Goal: Information Seeking & Learning: Learn about a topic

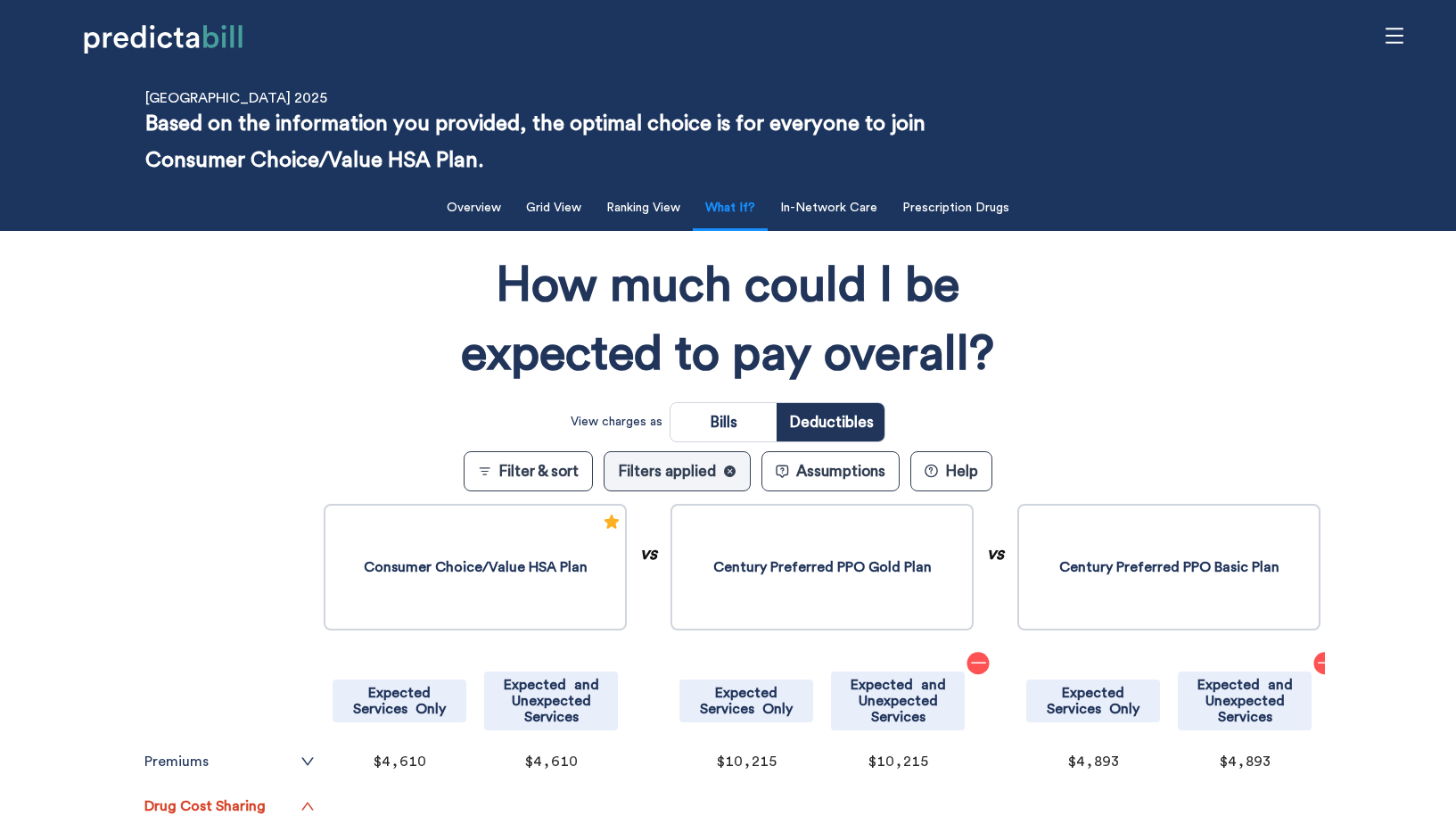
scroll to position [406, 0]
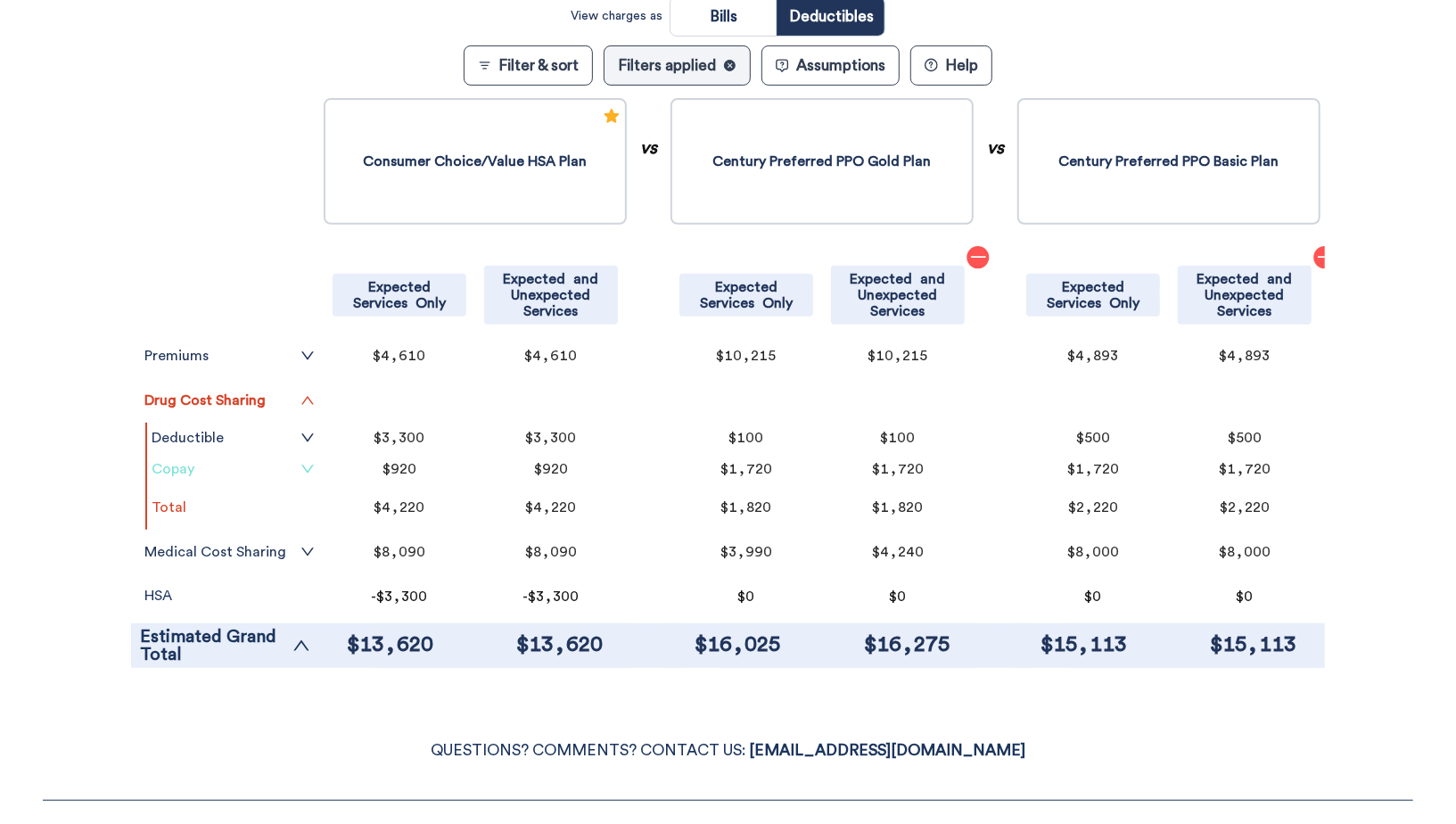
click at [203, 469] on link "Copay" at bounding box center [233, 468] width 163 height 14
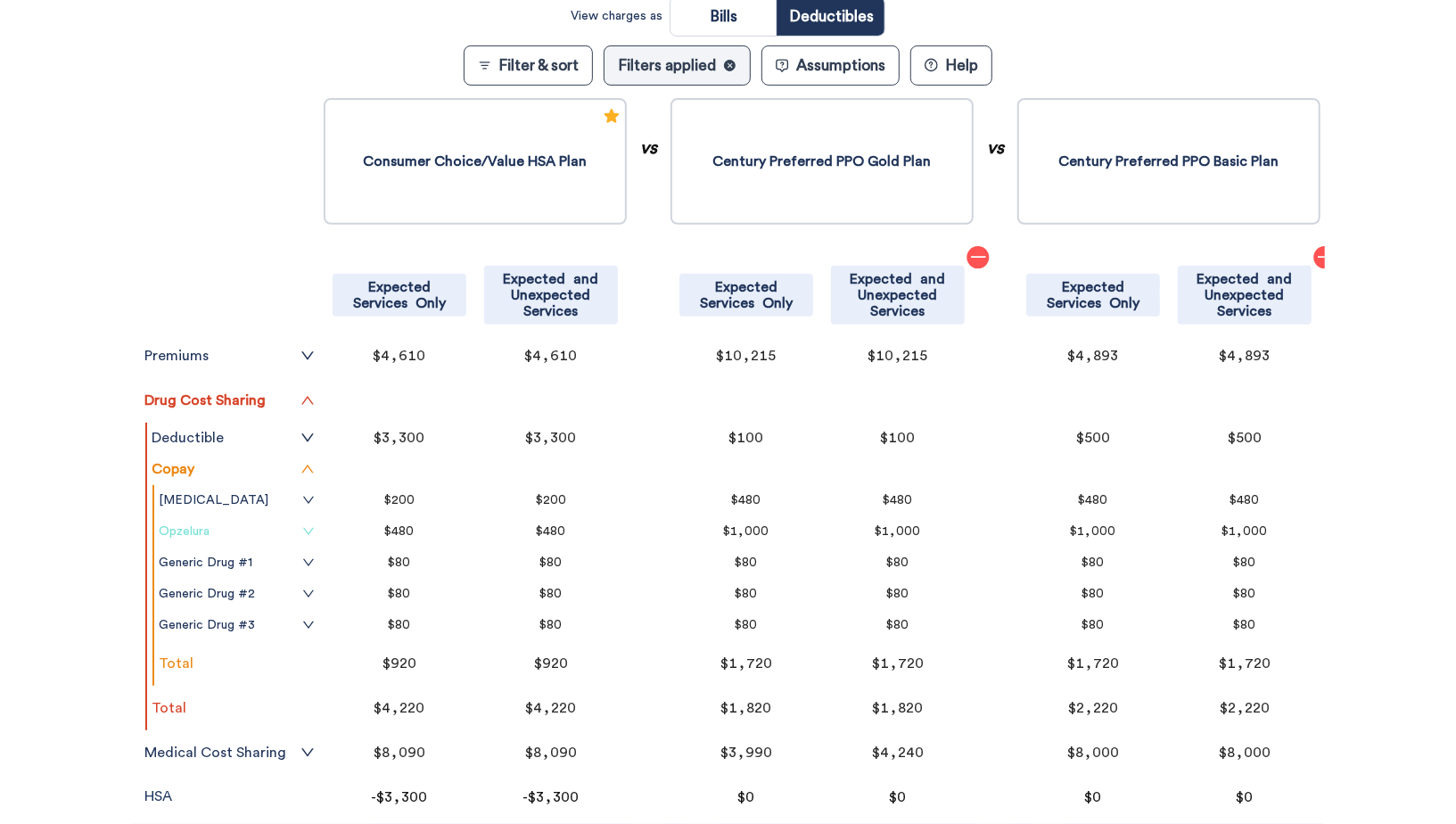
click at [299, 533] on link "Opzelura" at bounding box center [237, 531] width 156 height 14
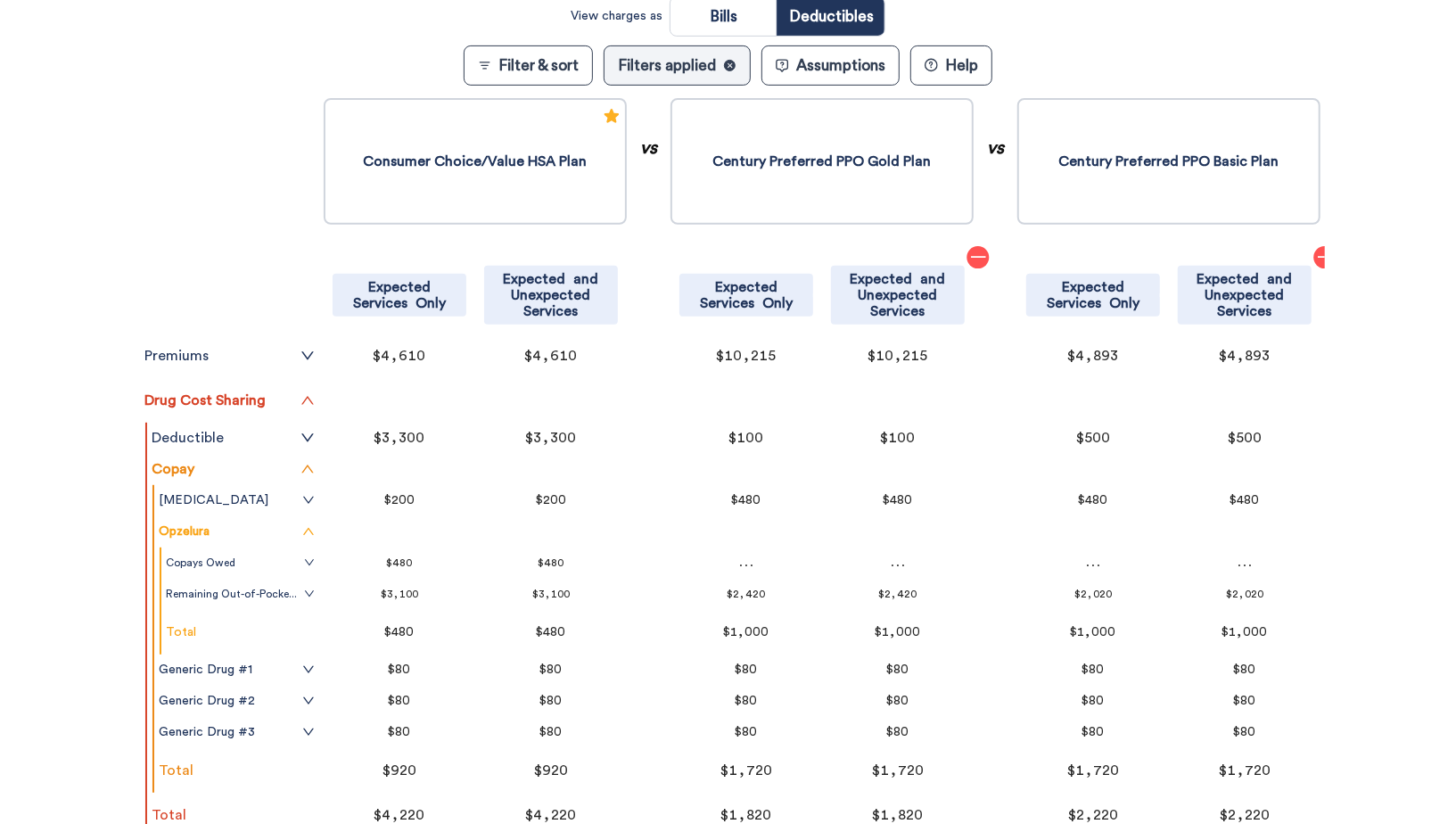
click at [90, 534] on div "Filter & Sort Quickly update your results Sort By Healthcare Assumptions Expect…" at bounding box center [728, 383] width 1456 height 1220
click at [70, 104] on div "Filter & Sort Quickly update your results Sort By Healthcare Assumptions Expect…" at bounding box center [728, 383] width 1456 height 1220
click at [245, 105] on tr at bounding box center [225, 155] width 188 height 120
click at [82, 98] on div "Filter & Sort Quickly update your results Sort By Healthcare Assumptions Expect…" at bounding box center [728, 383] width 1456 height 1220
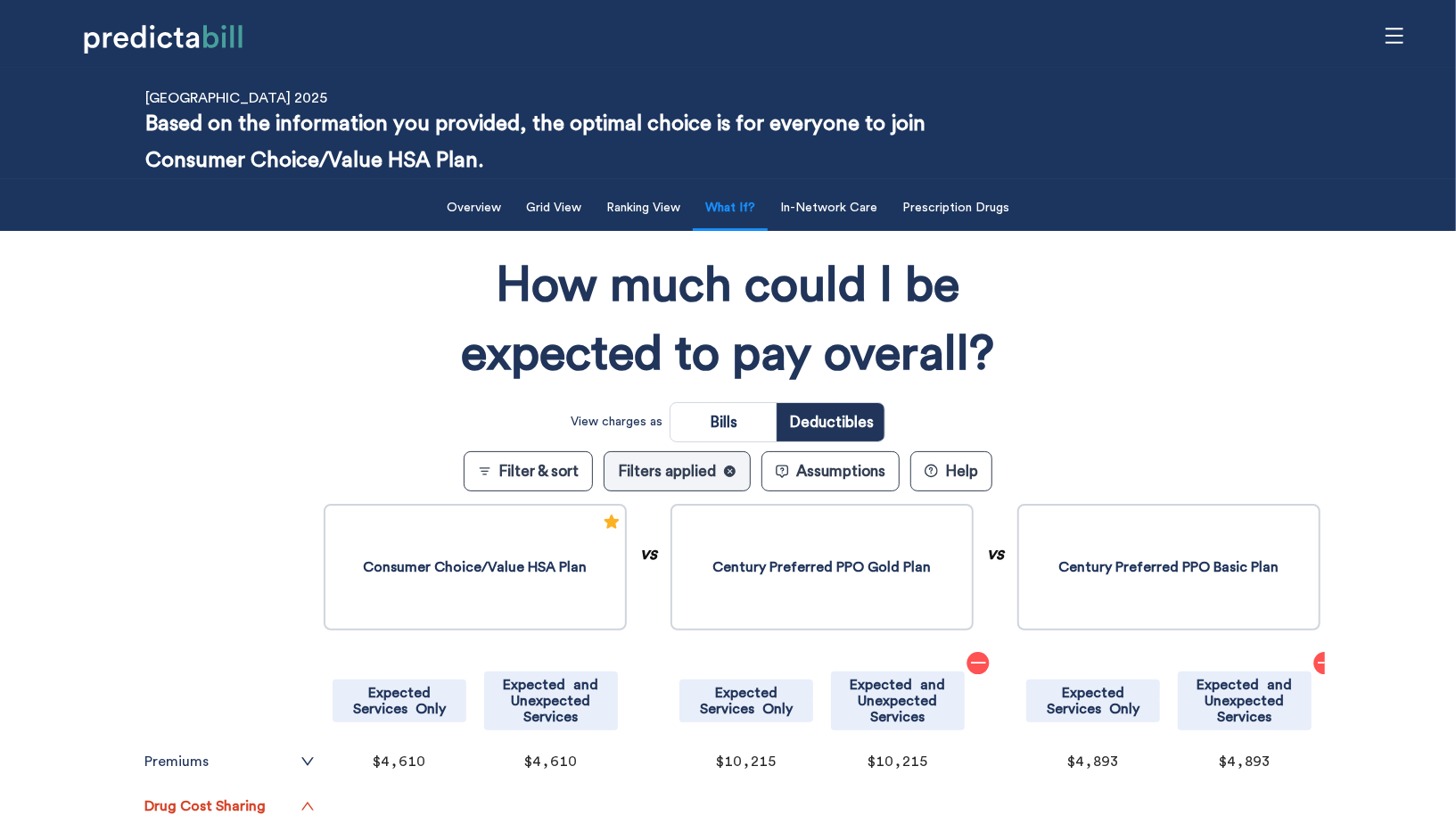
click at [1179, 378] on div "How much could I be expected to pay overall? View charges as Bills Deductibles …" at bounding box center [728, 819] width 1194 height 1159
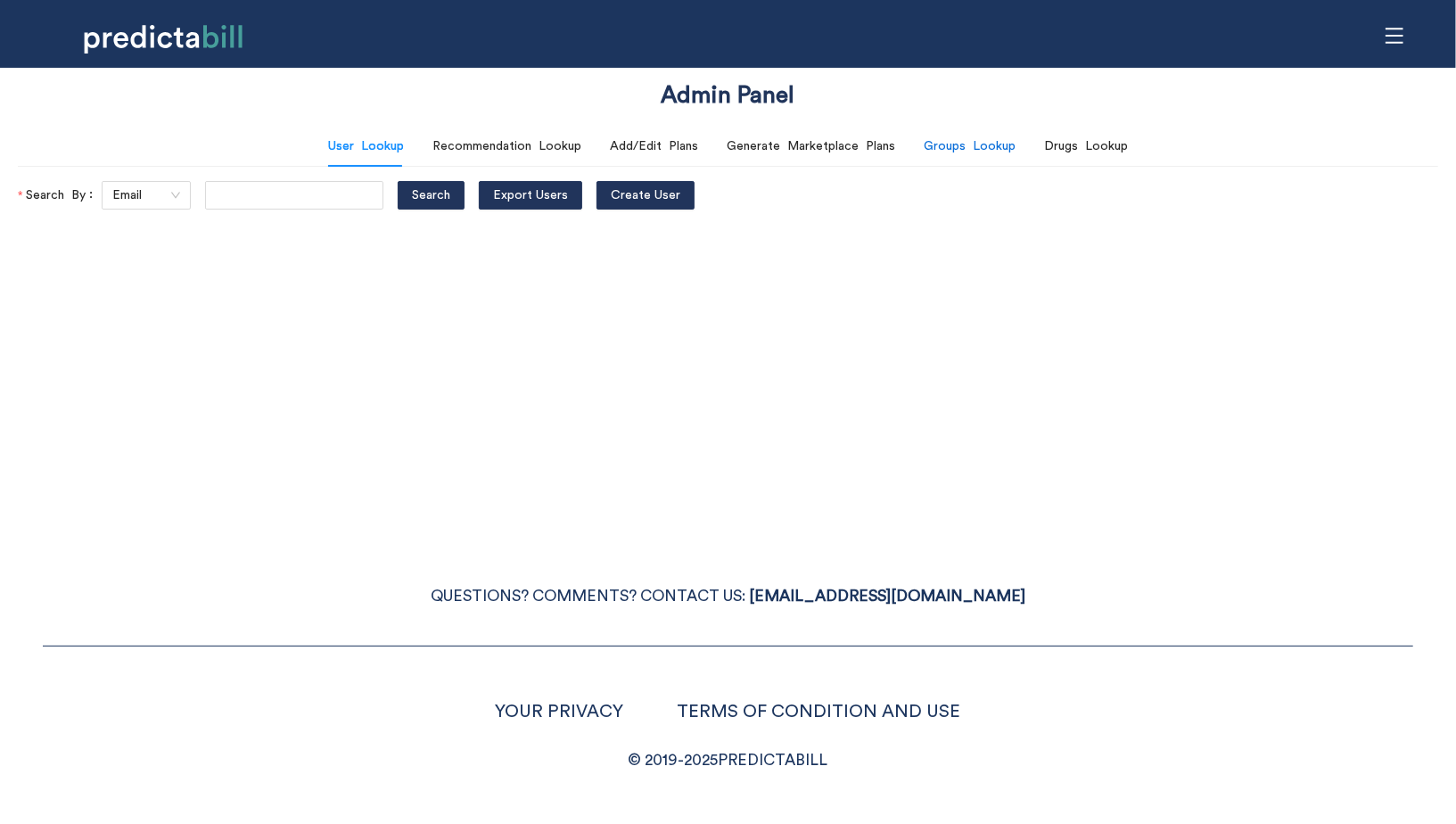
click at [997, 155] on div "Groups Lookup" at bounding box center [970, 147] width 92 height 20
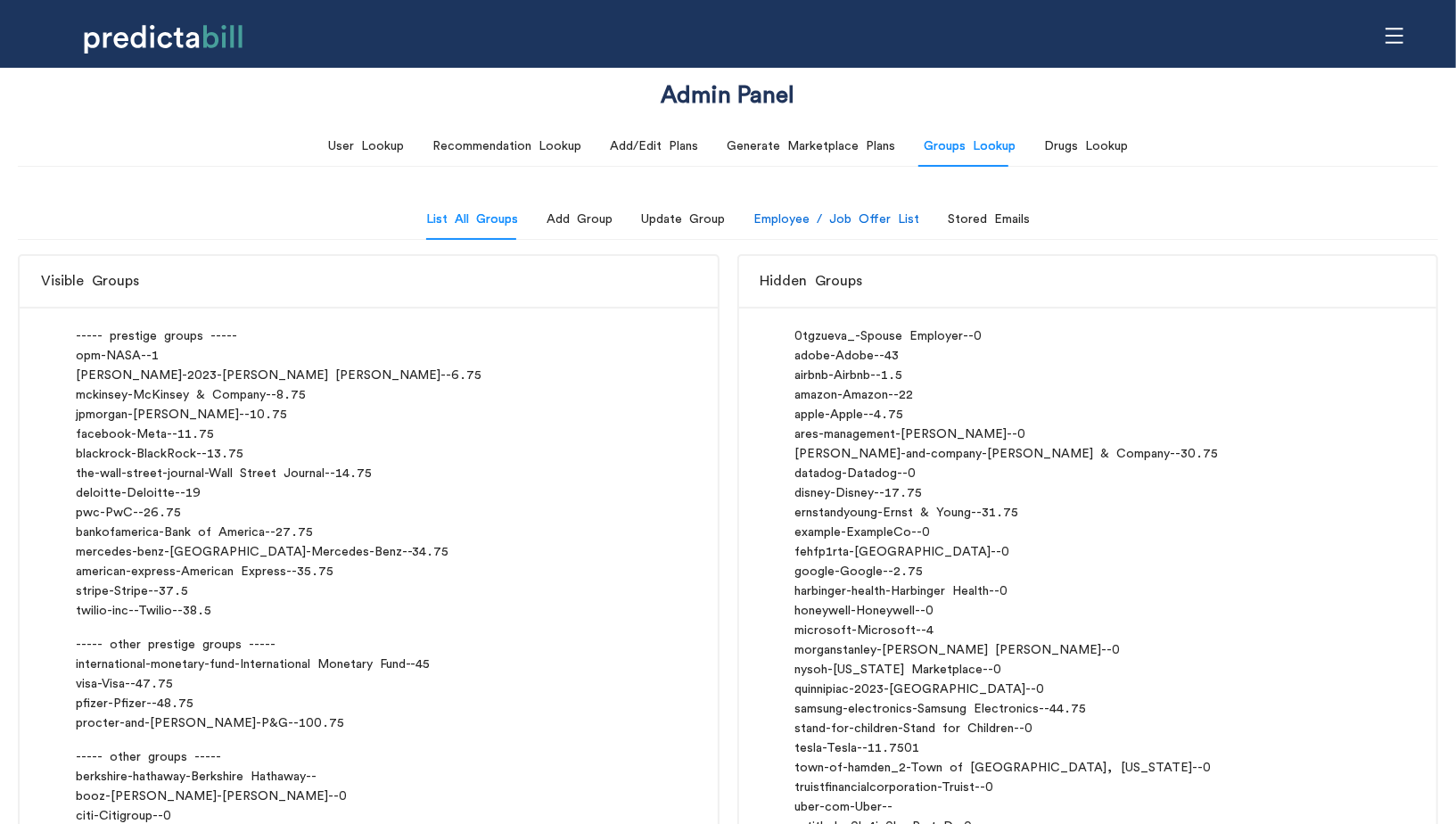
click at [839, 228] on div "Employee / Job Offer List" at bounding box center [836, 220] width 166 height 20
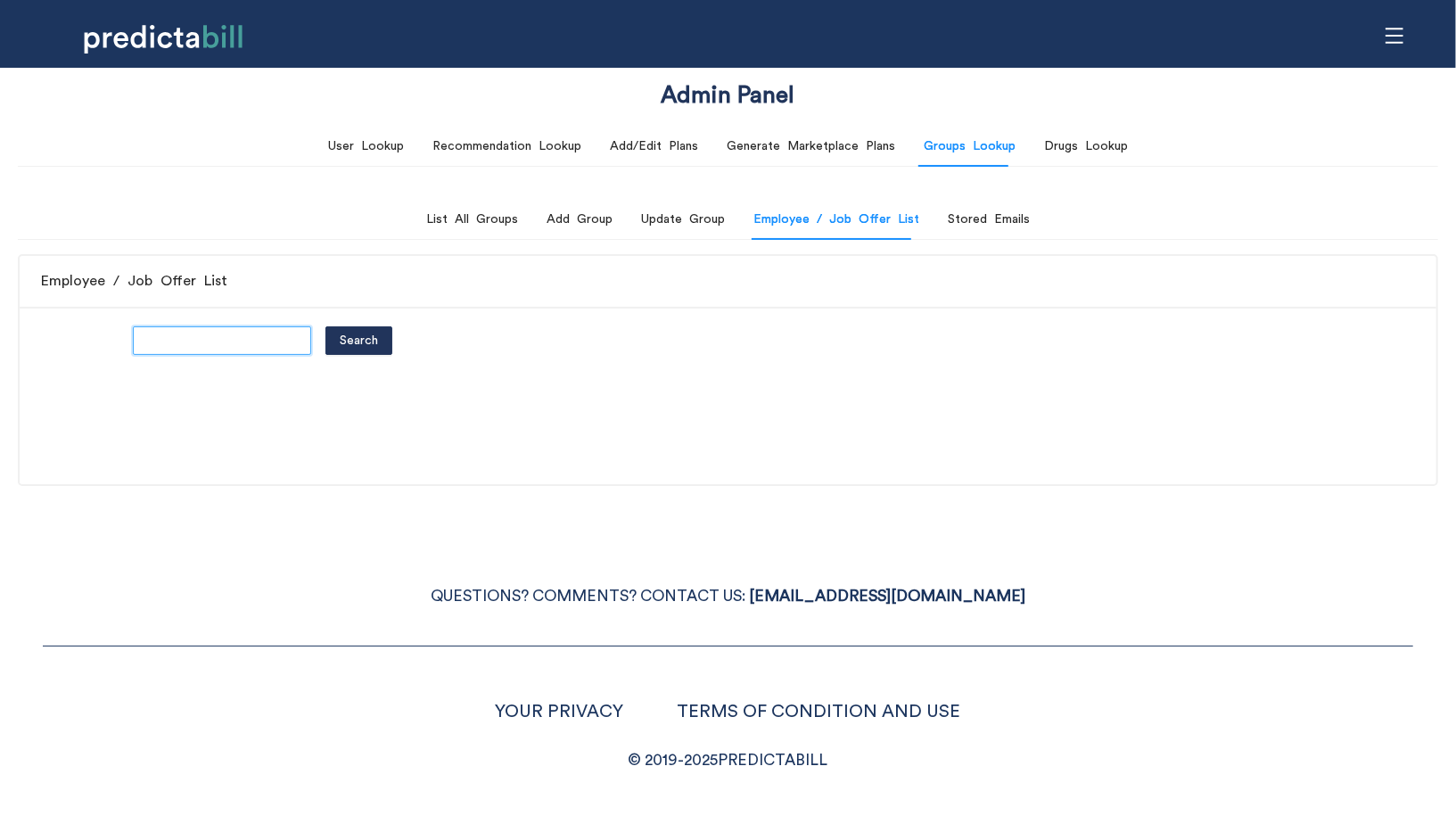
click at [173, 350] on input "text" at bounding box center [222, 341] width 178 height 29
type input "quinnipiac"
click at [326, 327] on button "Search" at bounding box center [359, 341] width 67 height 29
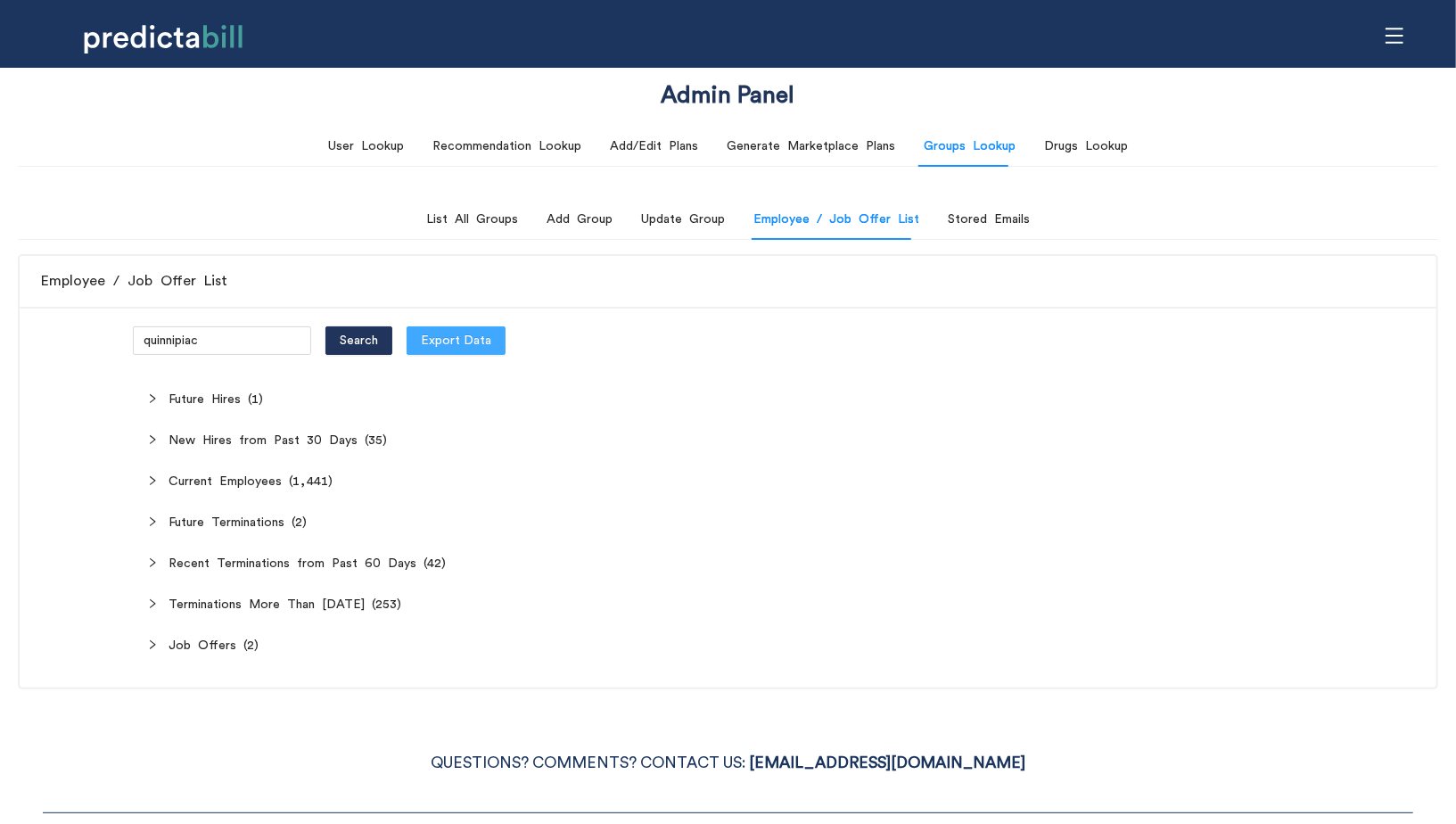
click at [433, 335] on span "Export Data" at bounding box center [456, 341] width 71 height 20
click at [1397, 49] on span "menu" at bounding box center [1395, 36] width 34 height 34
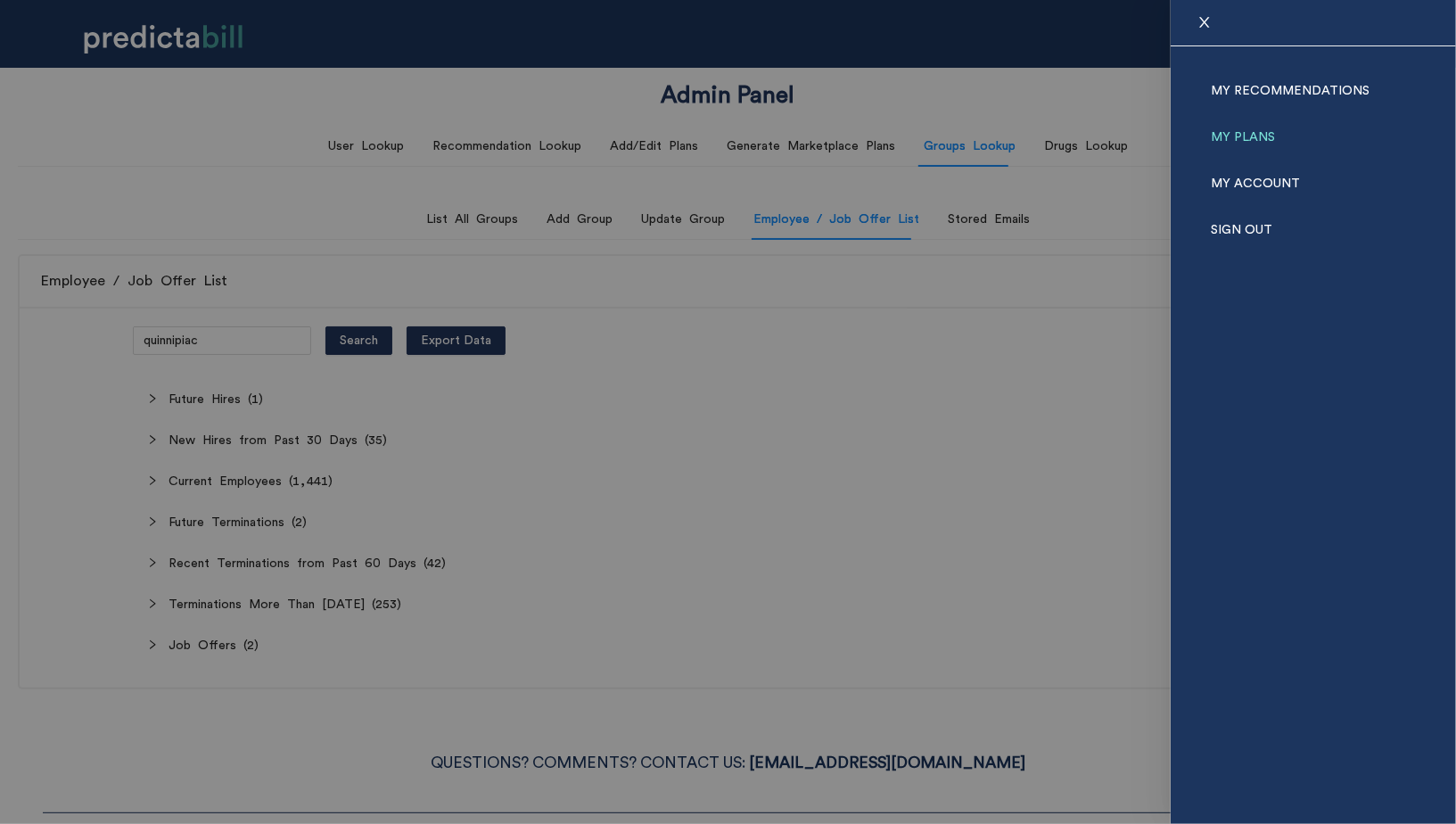
click at [1259, 145] on link "My Plans" at bounding box center [1243, 137] width 64 height 46
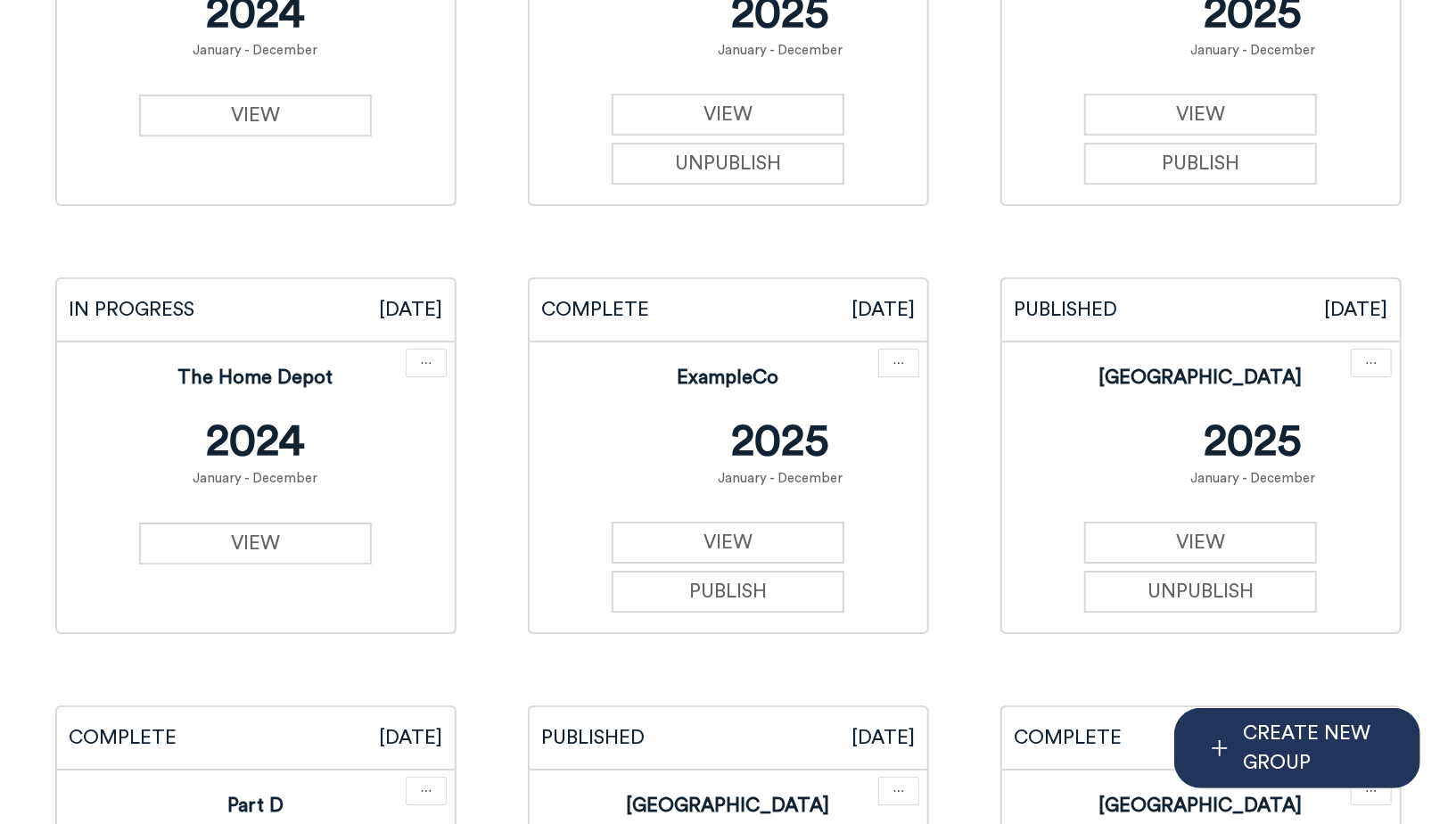
scroll to position [3837, 0]
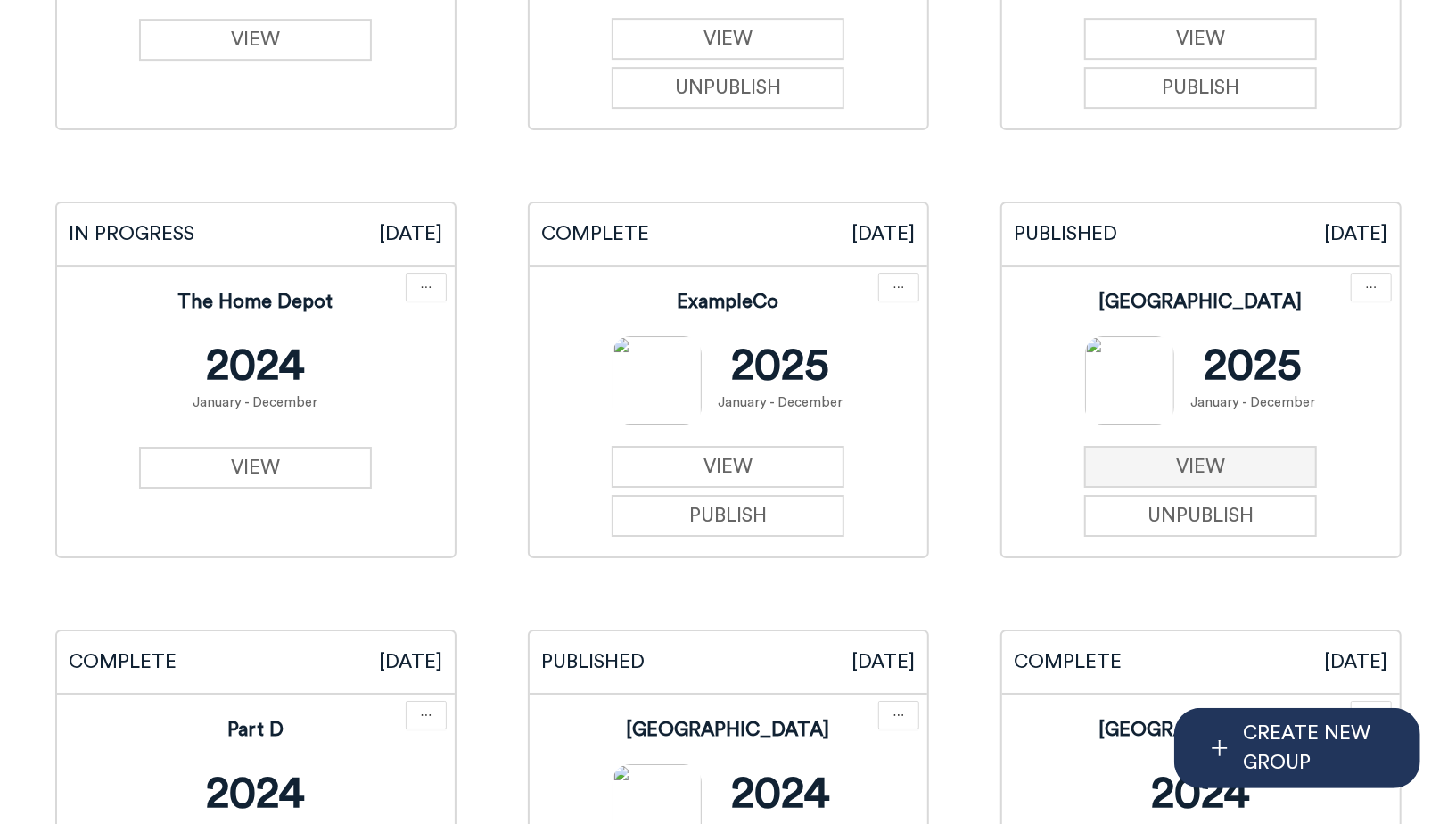
click at [1193, 464] on link "VIEW" at bounding box center [1200, 466] width 233 height 42
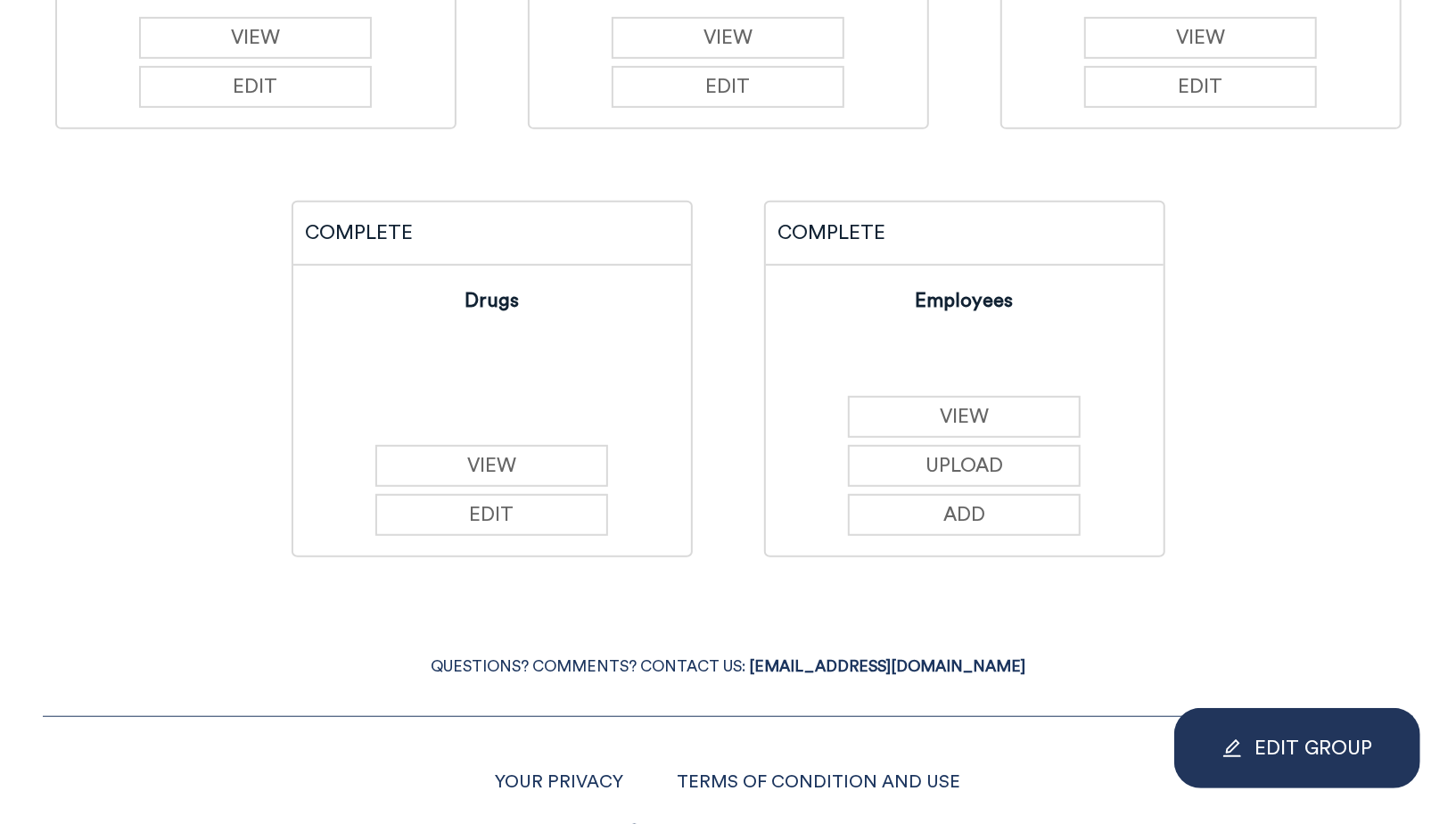
scroll to position [573, 0]
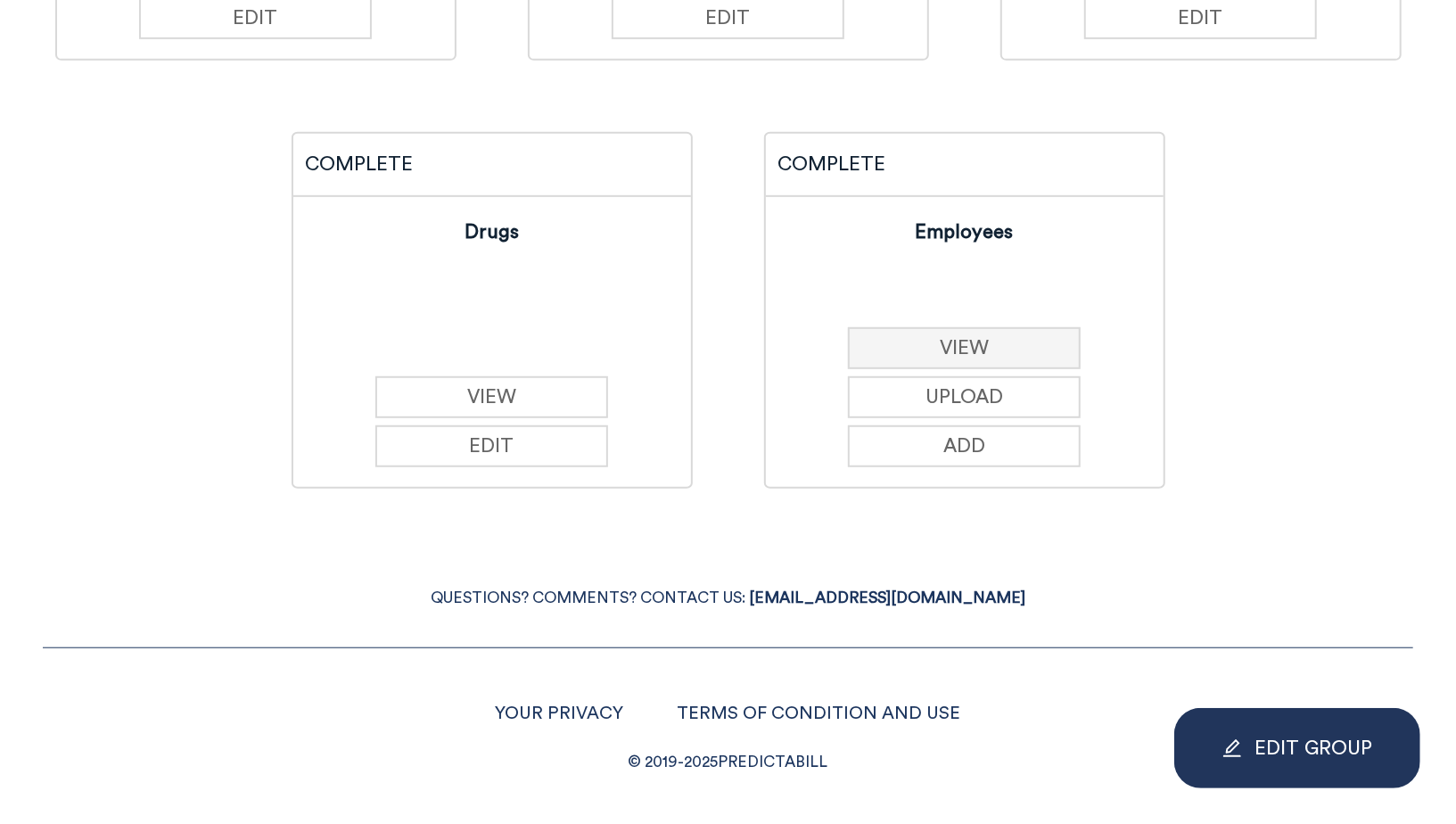
click at [999, 334] on button "VIEW" at bounding box center [964, 349] width 233 height 42
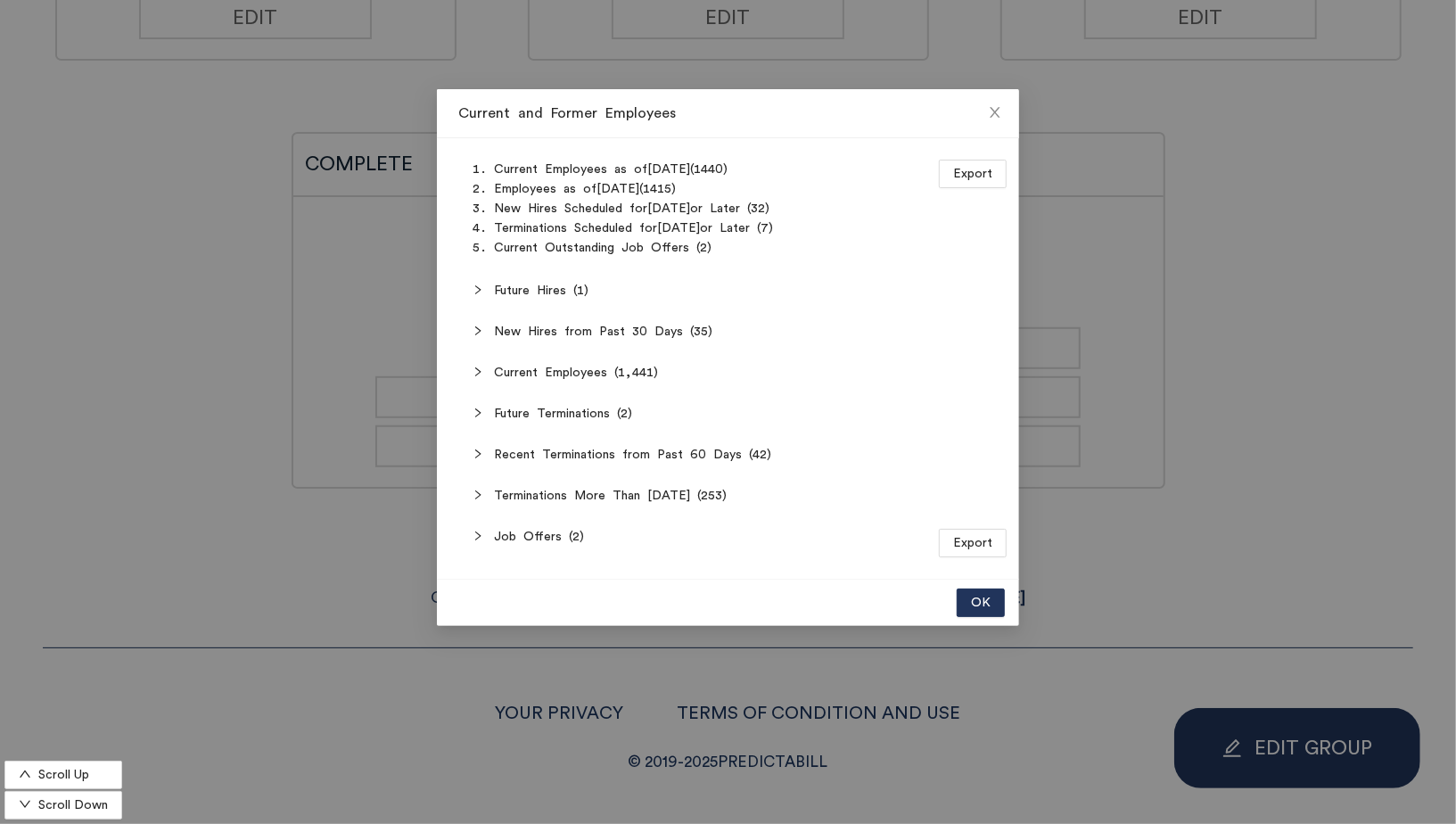
click at [593, 456] on span "Recent Terminations from Past 60 Days (42)" at bounding box center [738, 454] width 490 height 20
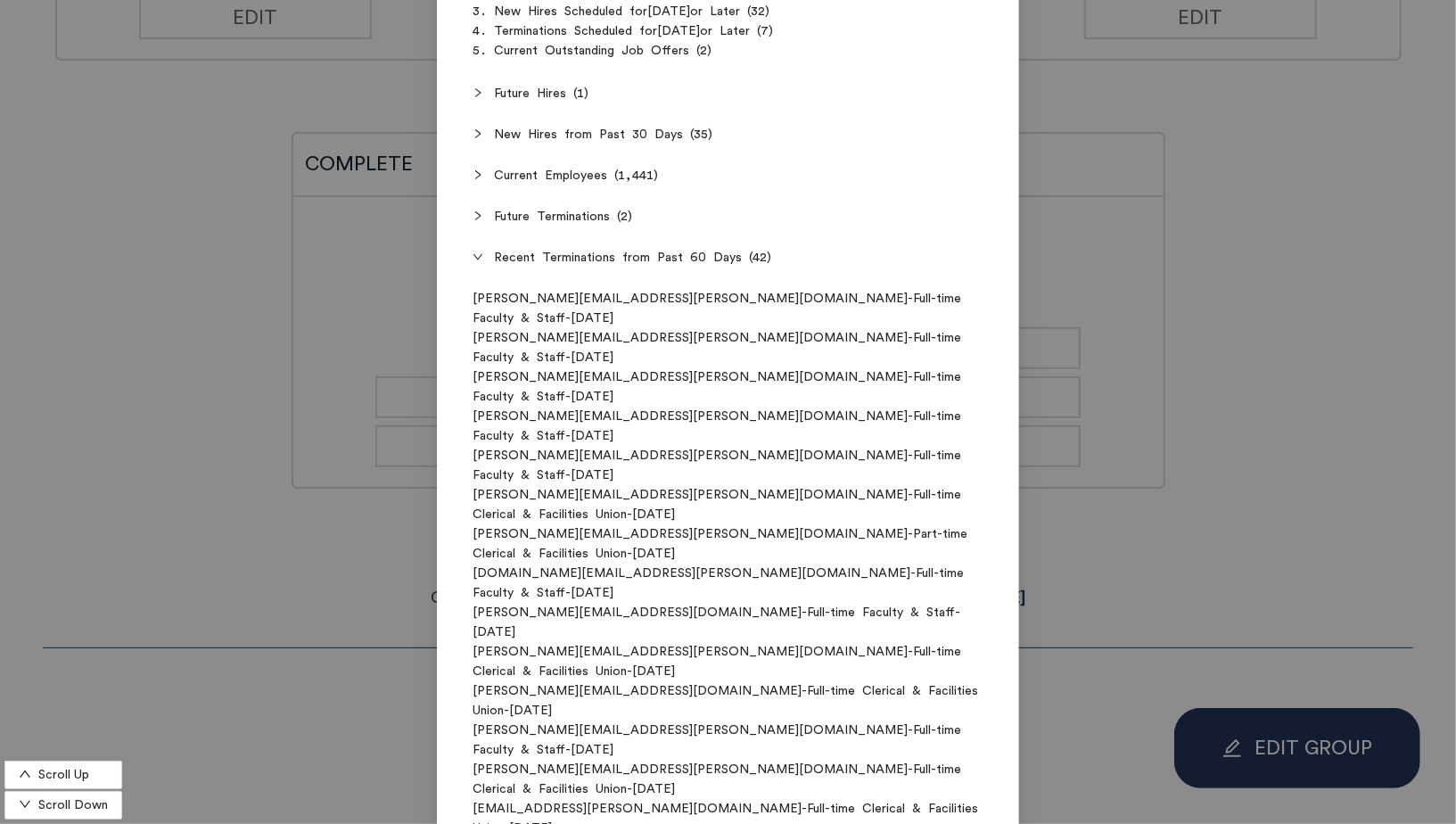
scroll to position [686, 0]
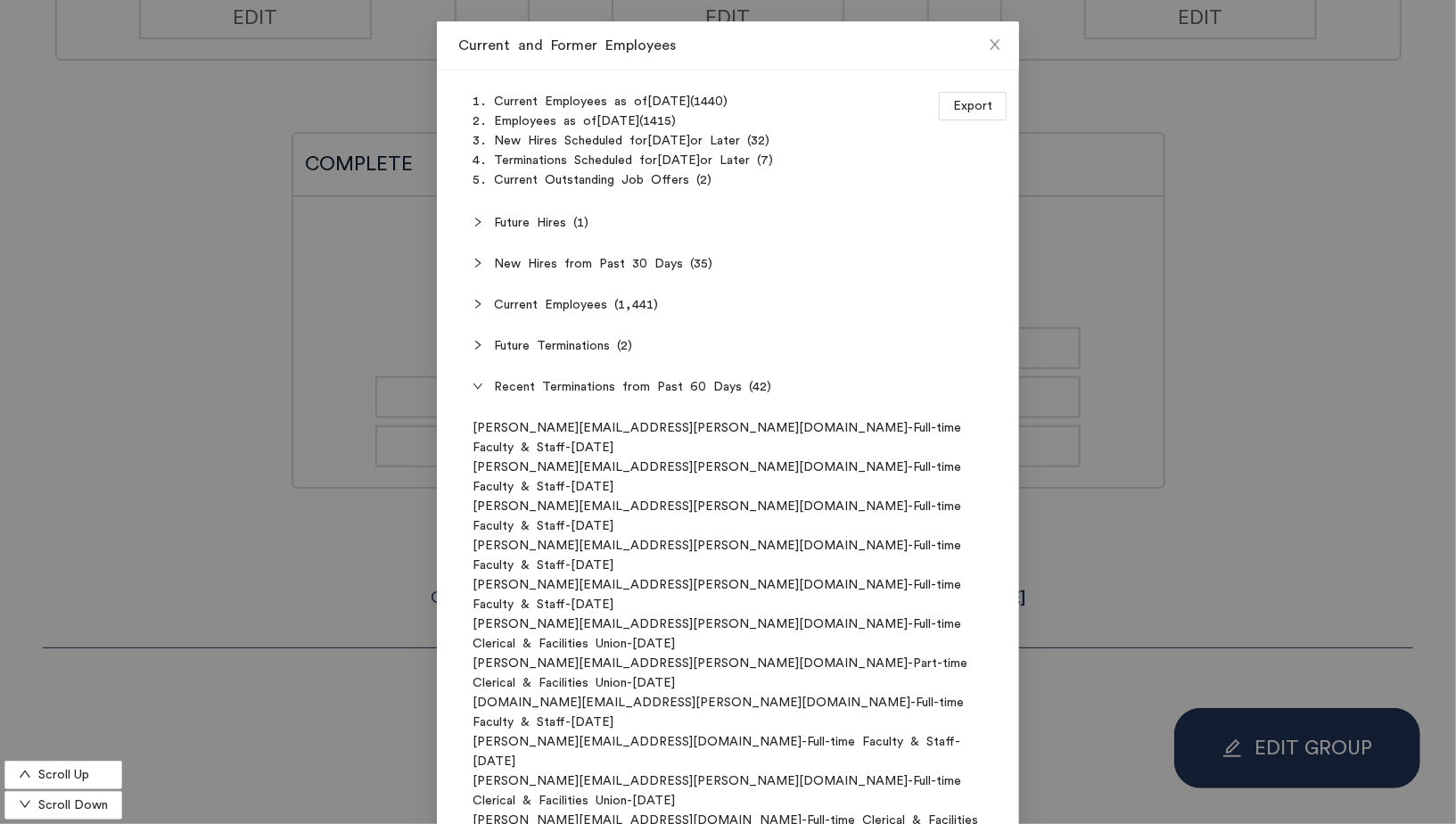
scroll to position [0, 0]
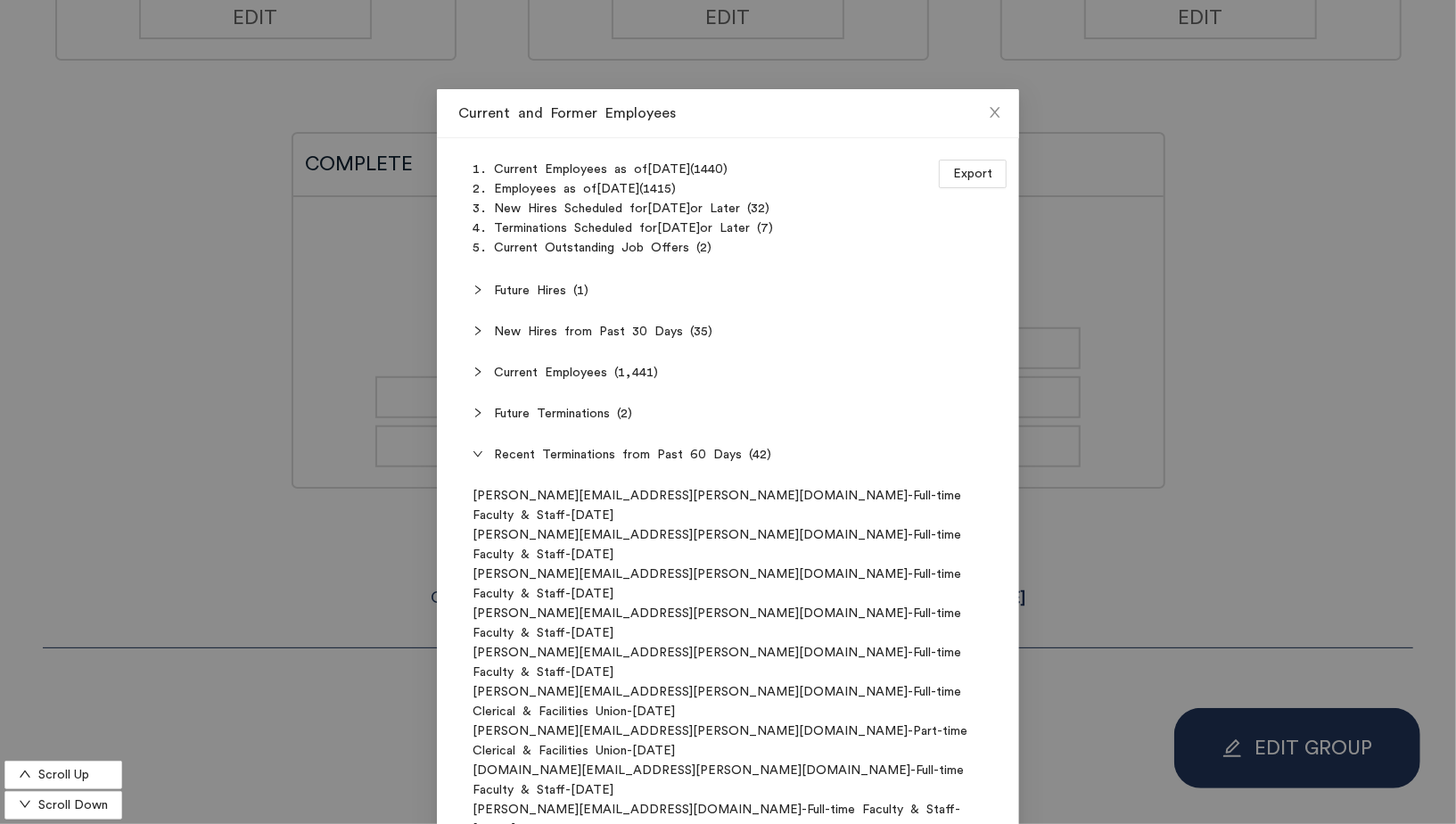
click at [585, 374] on span "Current Employees (1,441)" at bounding box center [738, 373] width 490 height 20
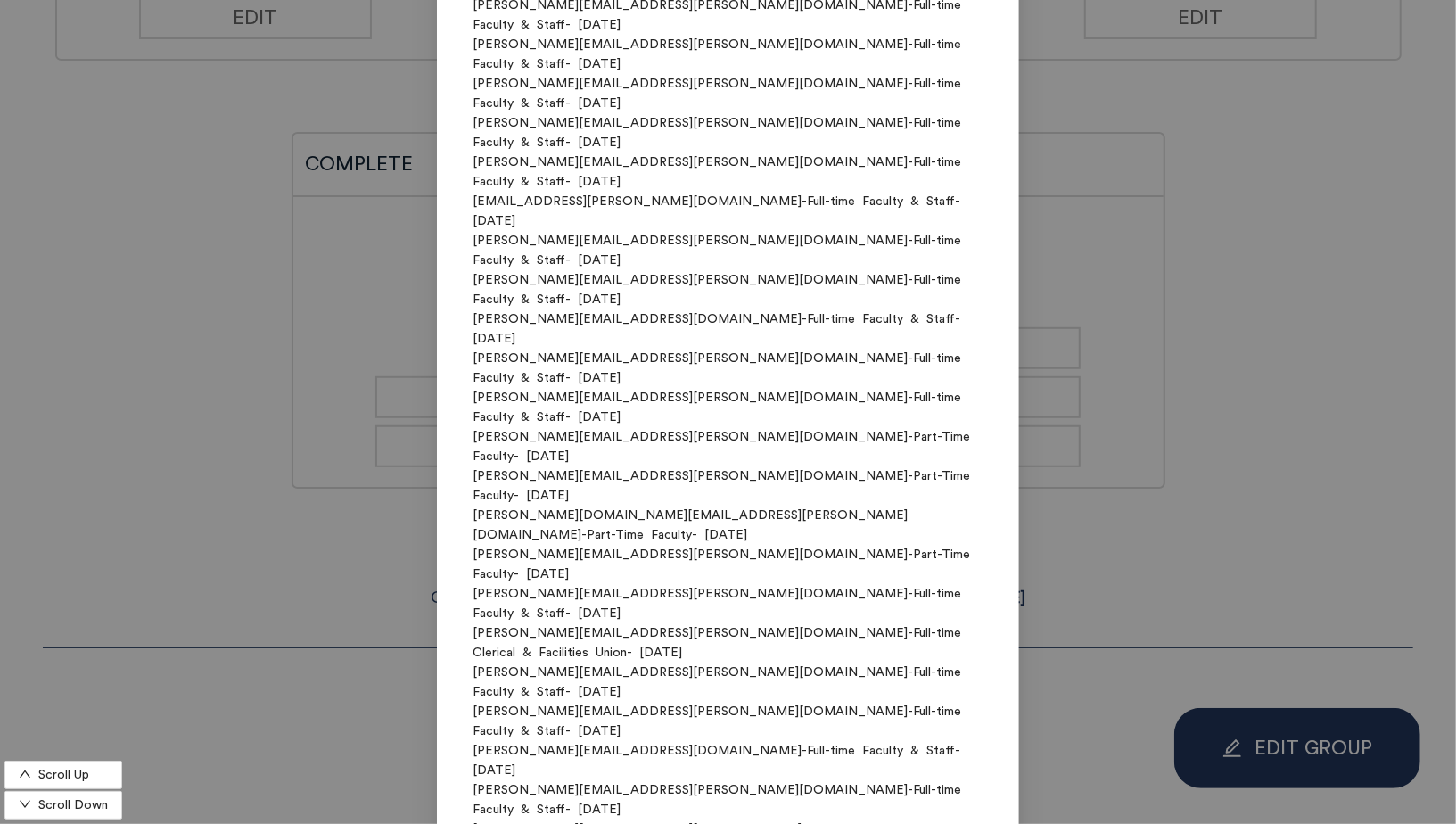
scroll to position [28274, 0]
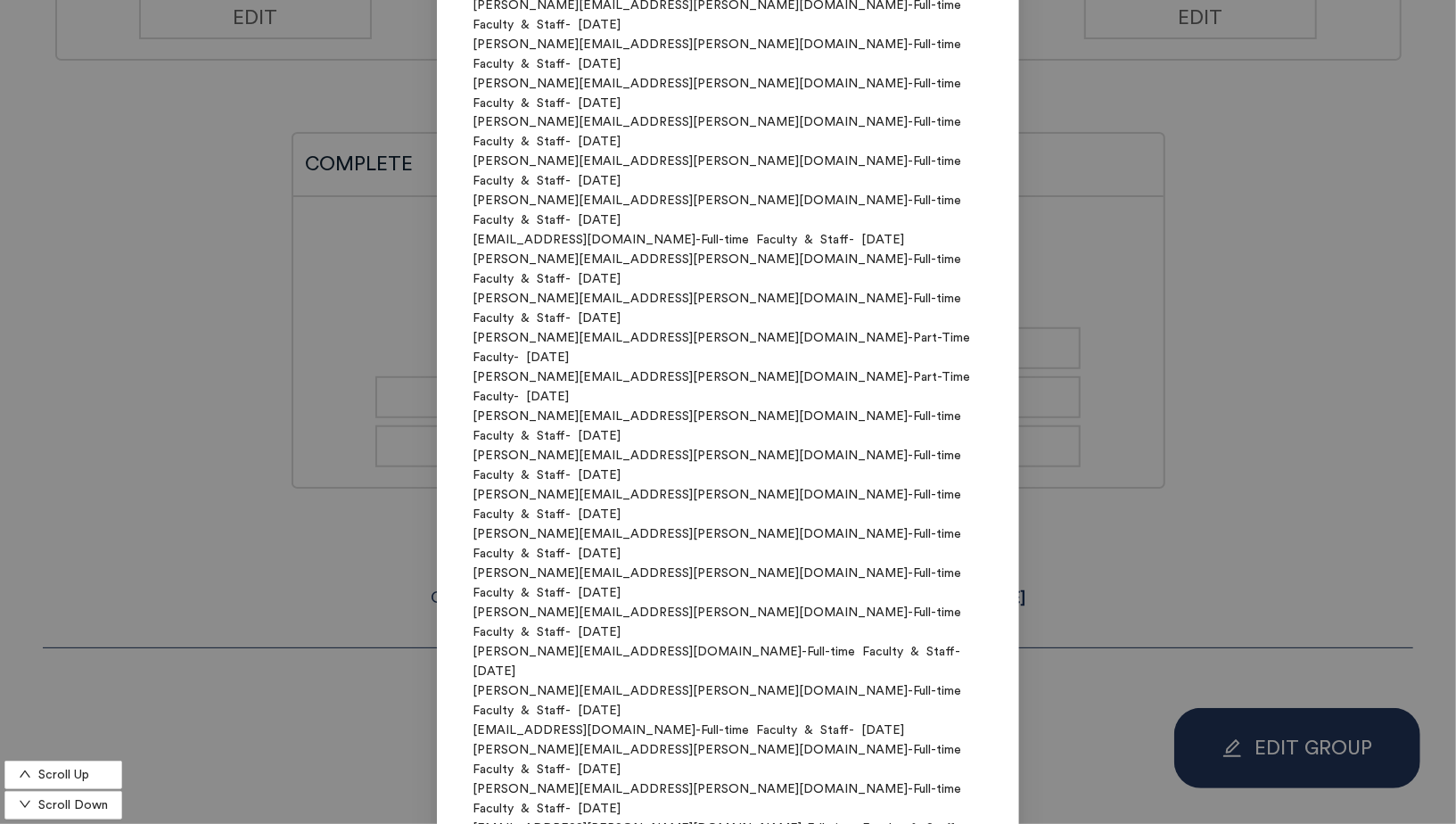
click at [233, 427] on div "Current and Former Employees Scroll Up Scroll Down Export Current Employees as …" at bounding box center [728, 412] width 1456 height 824
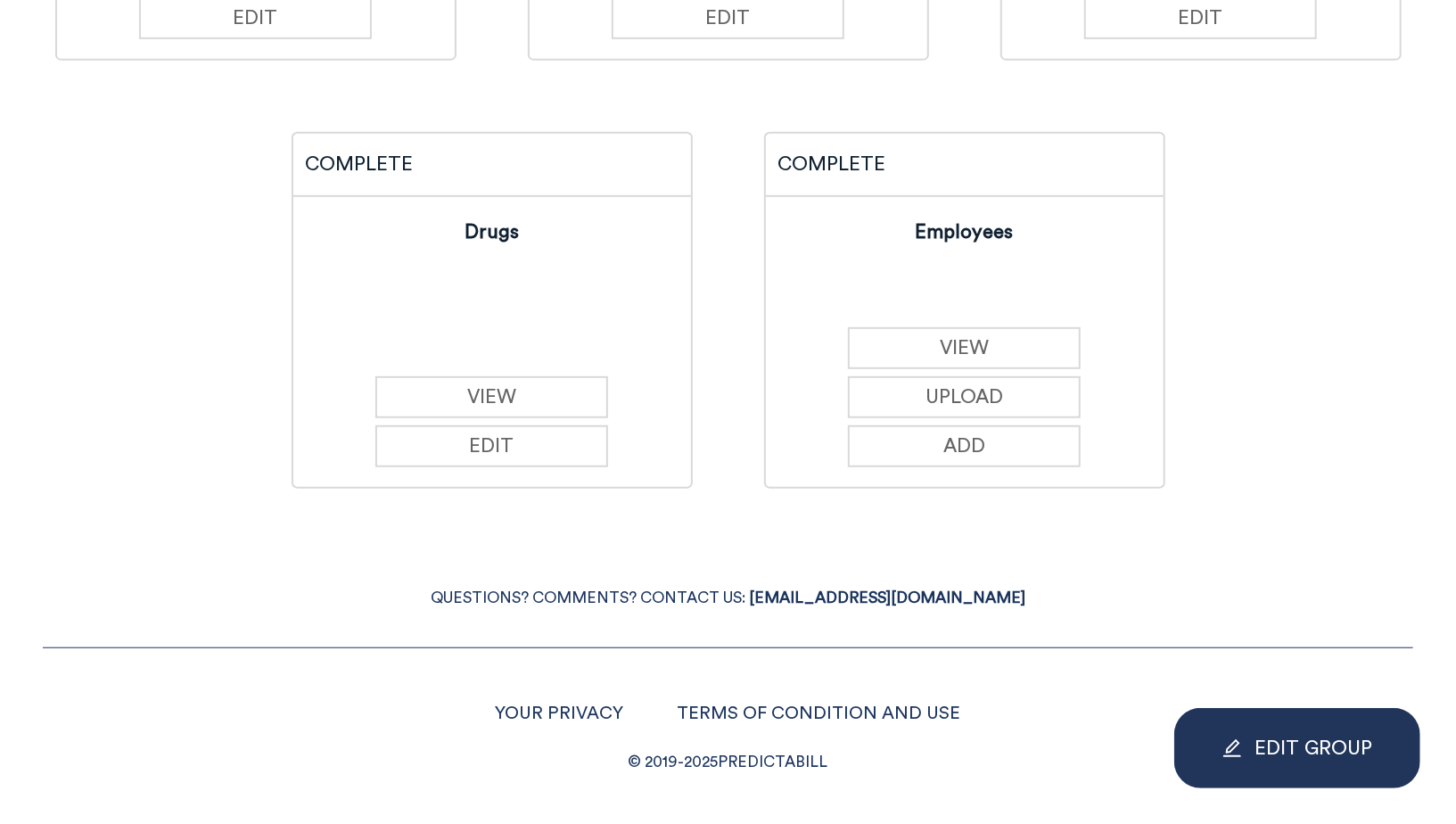
scroll to position [0, 0]
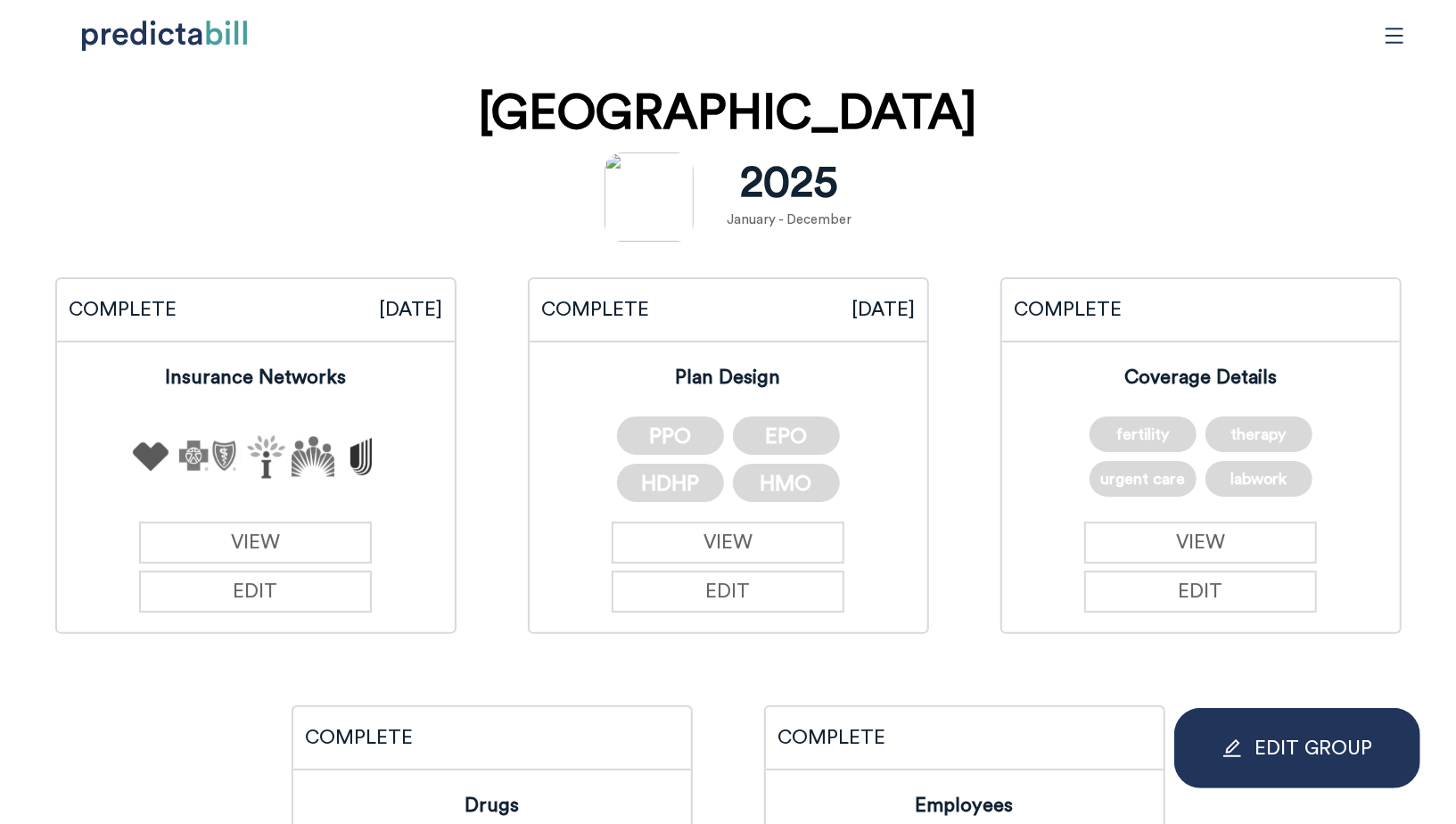
click at [245, 141] on div "Quinnipiac University [DATE] - December COMPLETE [DATE] Insurance Networks VIEW…" at bounding box center [728, 594] width 1456 height 1040
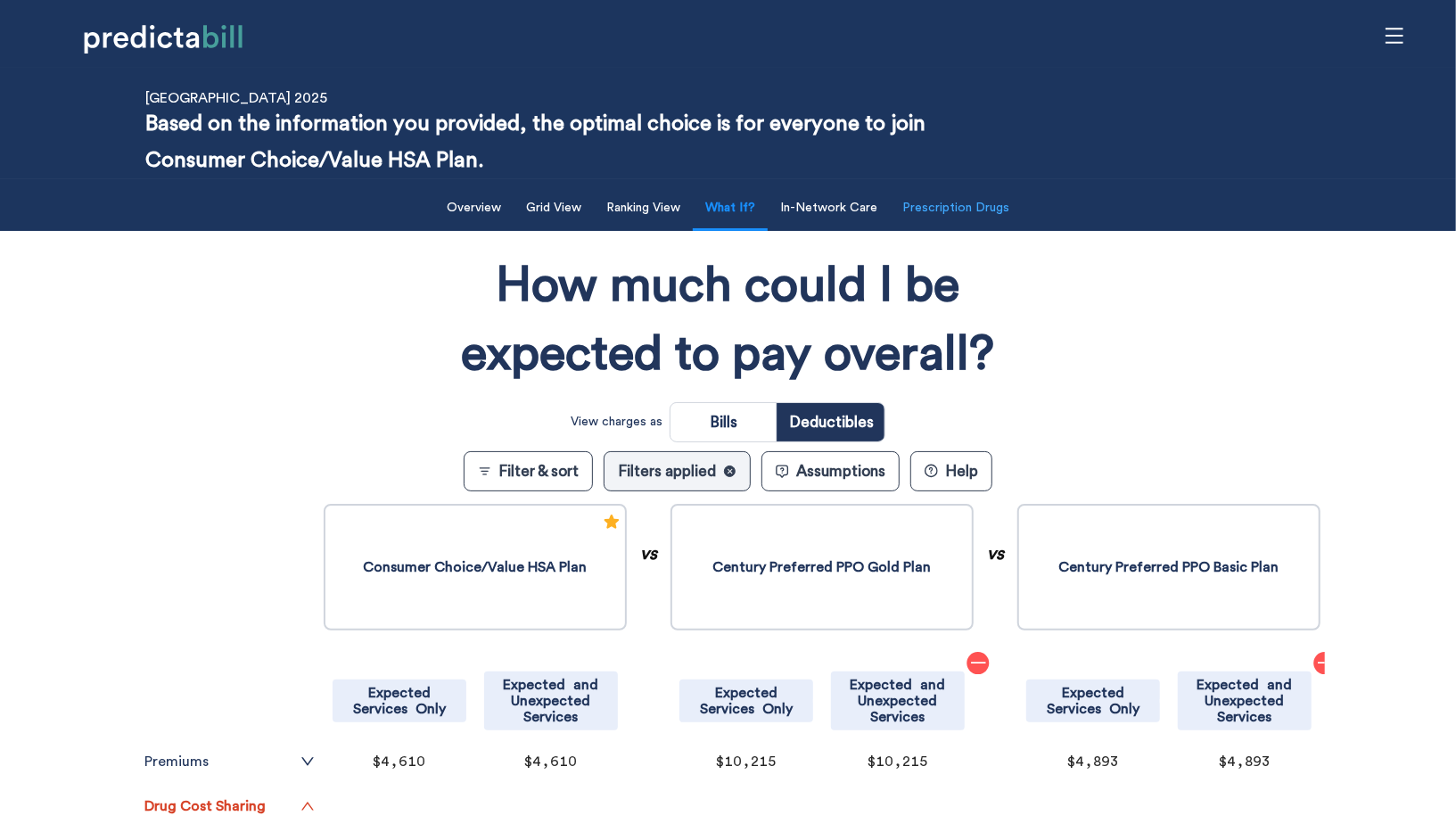
click at [966, 216] on button "Prescription Drugs" at bounding box center [955, 208] width 129 height 37
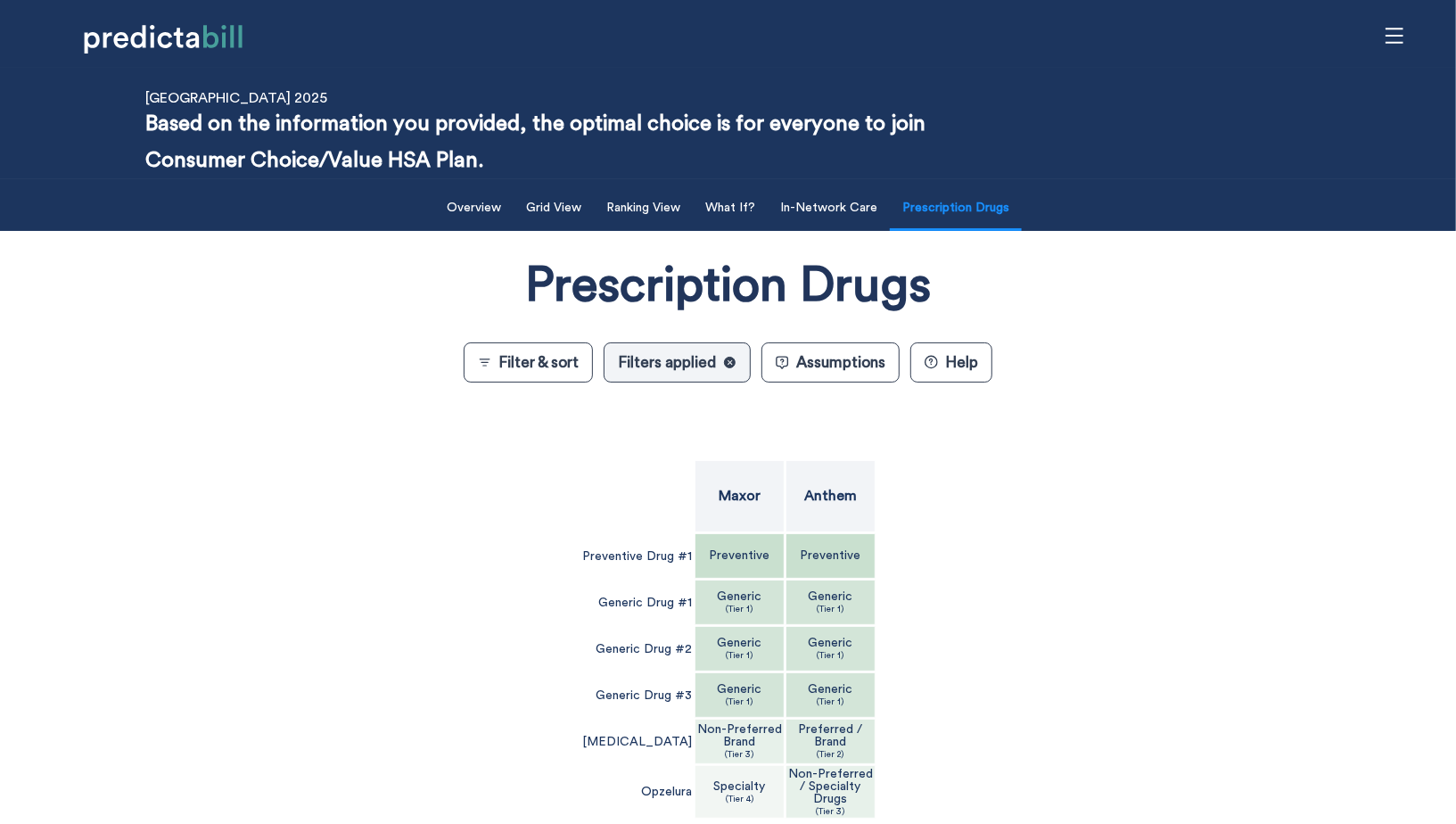
click at [826, 667] on div "Generic (Tier 1)" at bounding box center [830, 648] width 89 height 45
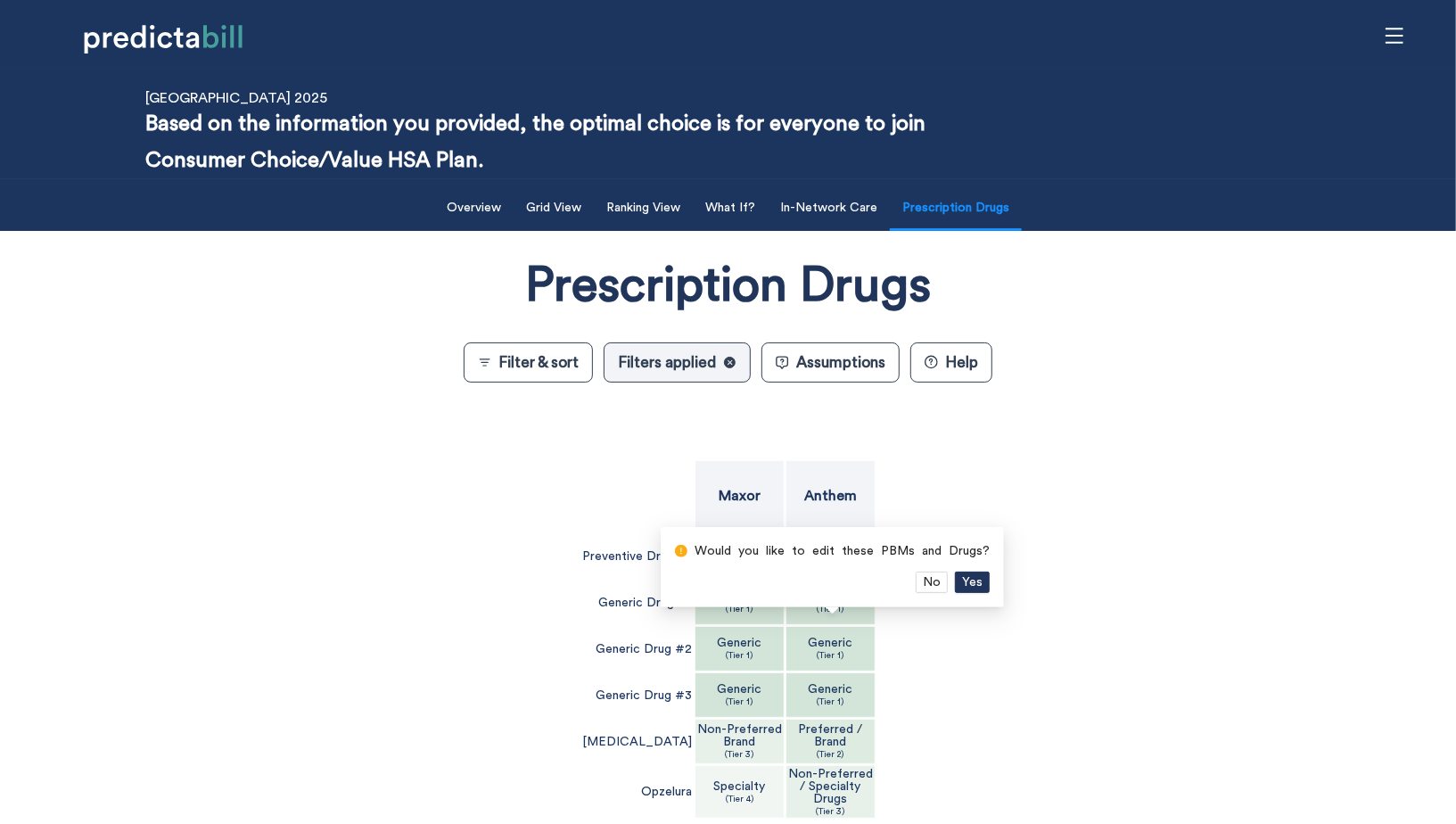
click at [280, 394] on div "Prescription Drugs Filter & sort Filters applied ✕ Assumptions ? Help Maxor Ant…" at bounding box center [728, 586] width 1194 height 694
